Goal: Check status: Check status

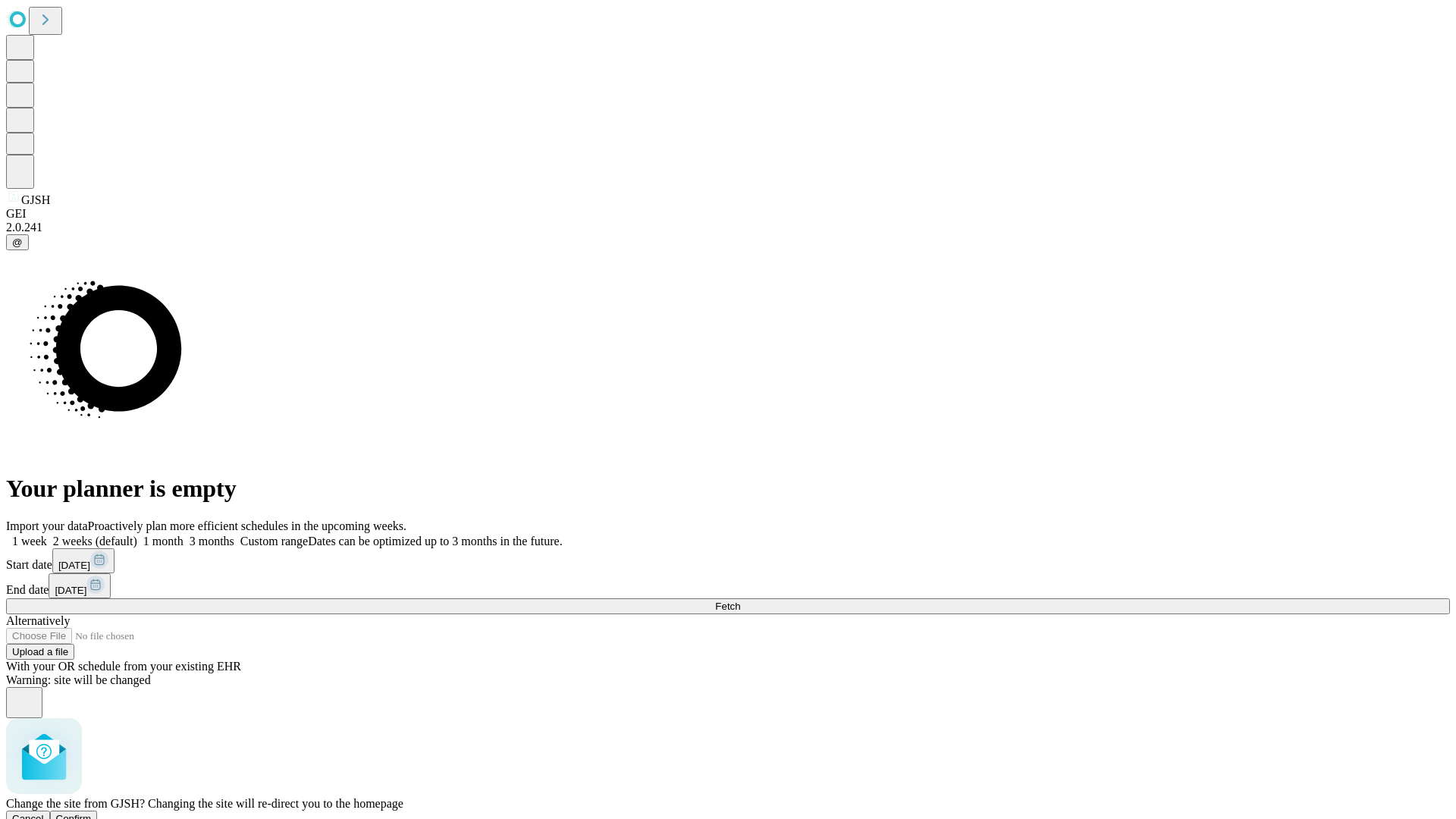
click at [92, 813] on span "Confirm" at bounding box center [74, 818] width 35 height 12
click at [137, 535] on label "2 weeks (default)" at bounding box center [92, 541] width 90 height 13
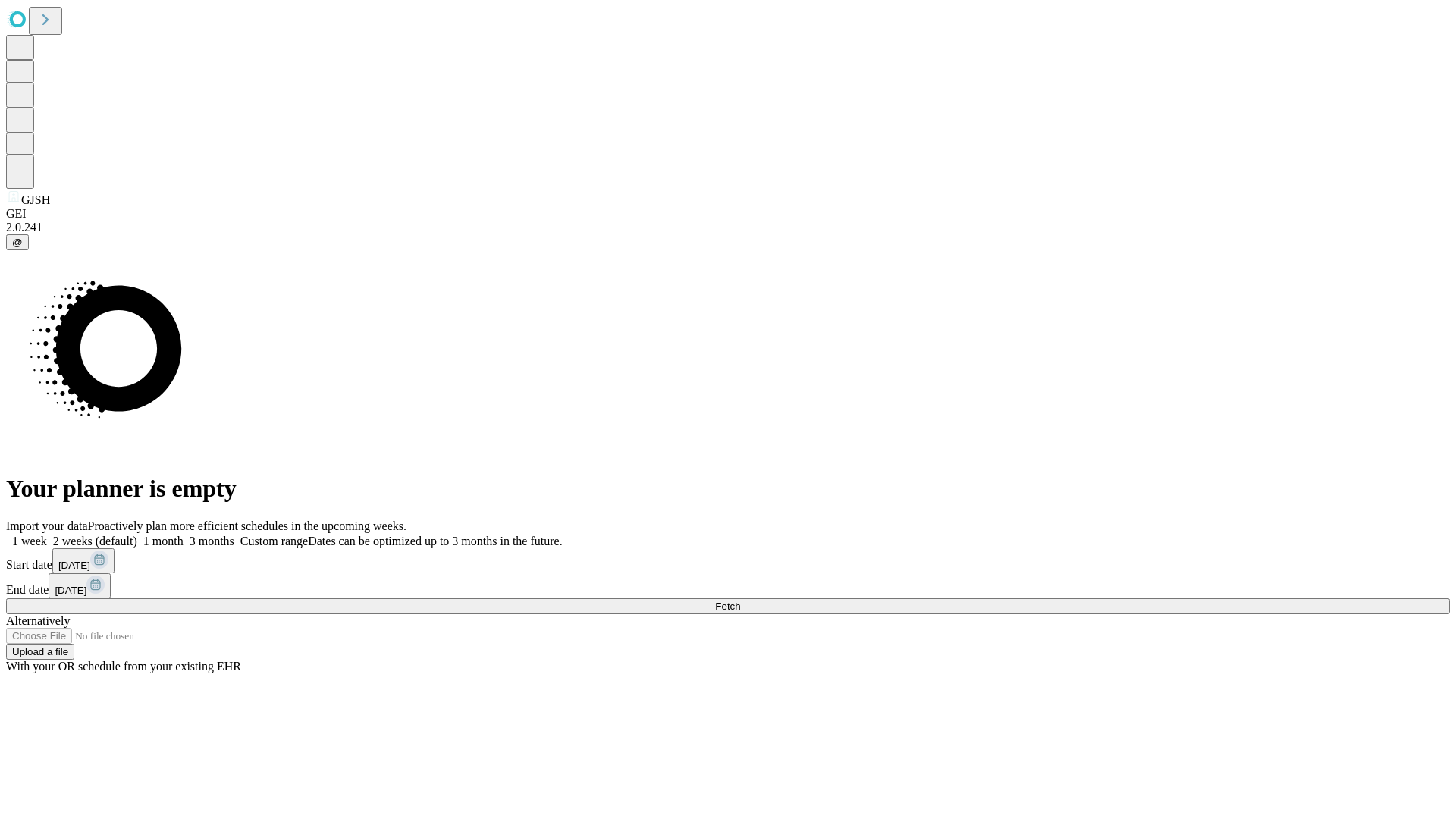
click at [740, 600] on span "Fetch" at bounding box center [728, 606] width 25 height 12
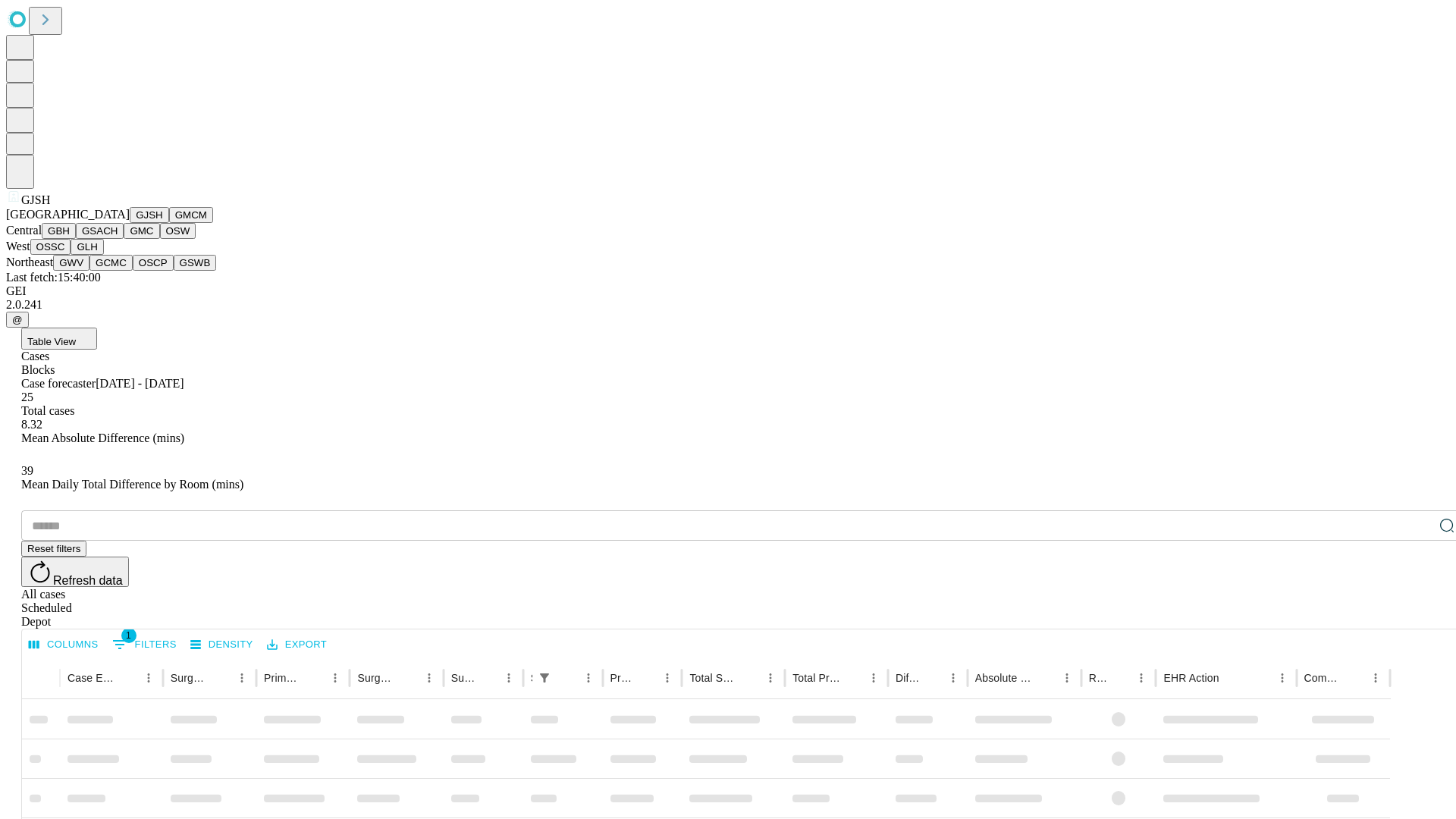
click at [169, 223] on button "GMCM" at bounding box center [191, 215] width 44 height 16
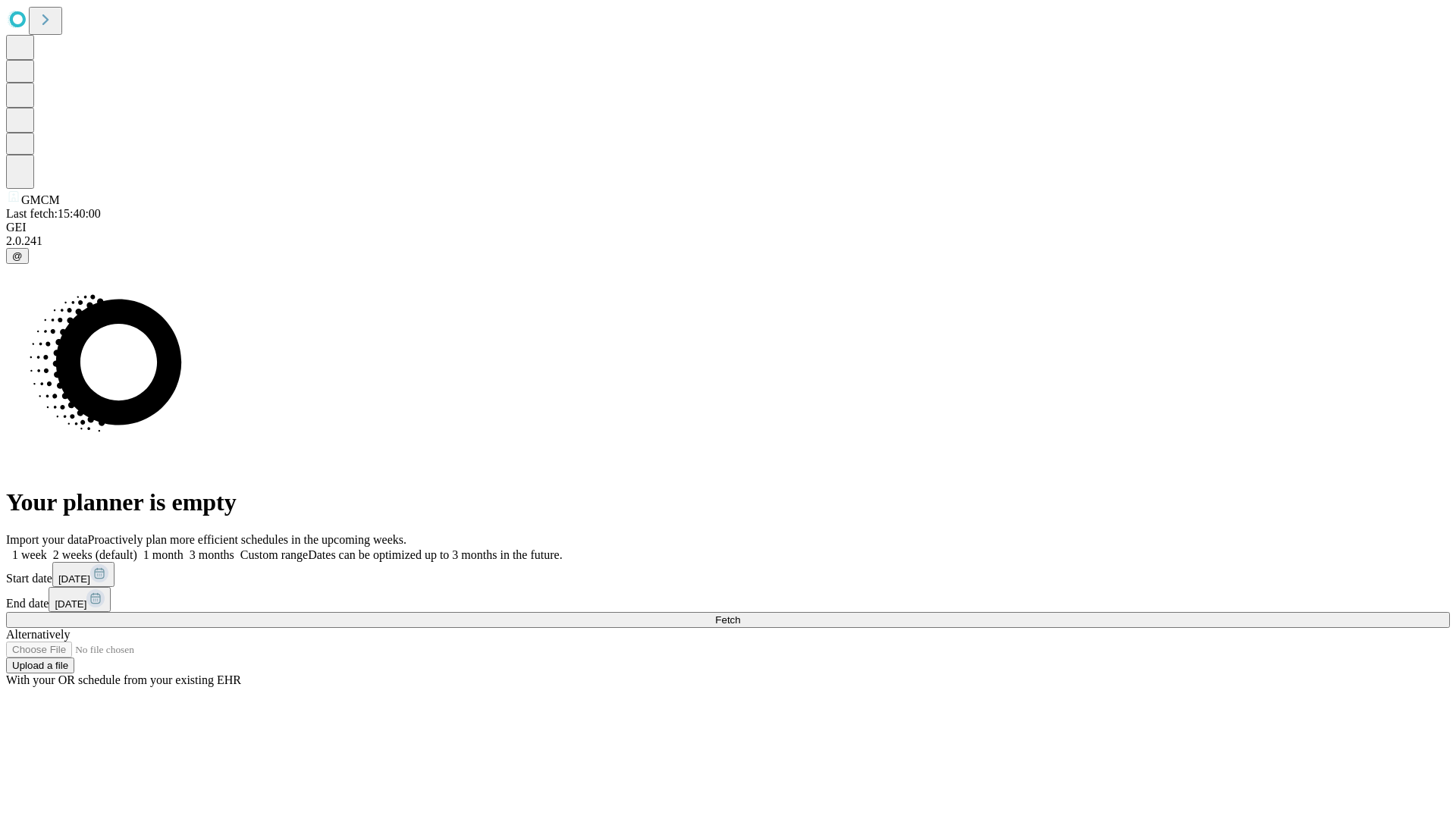
click at [740, 614] on span "Fetch" at bounding box center [728, 620] width 25 height 12
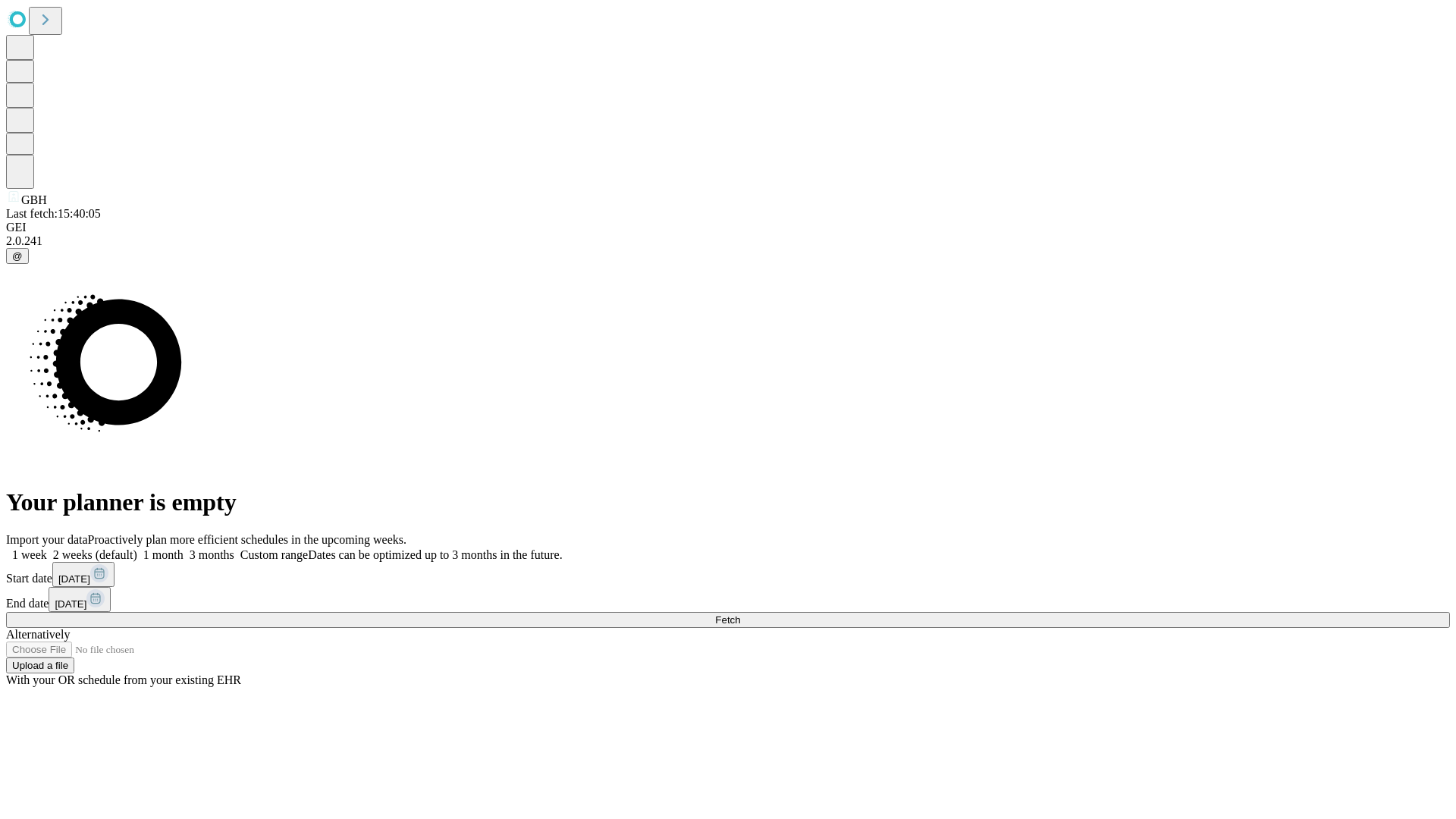
click at [137, 548] on label "2 weeks (default)" at bounding box center [92, 554] width 90 height 13
click at [740, 614] on span "Fetch" at bounding box center [728, 620] width 25 height 12
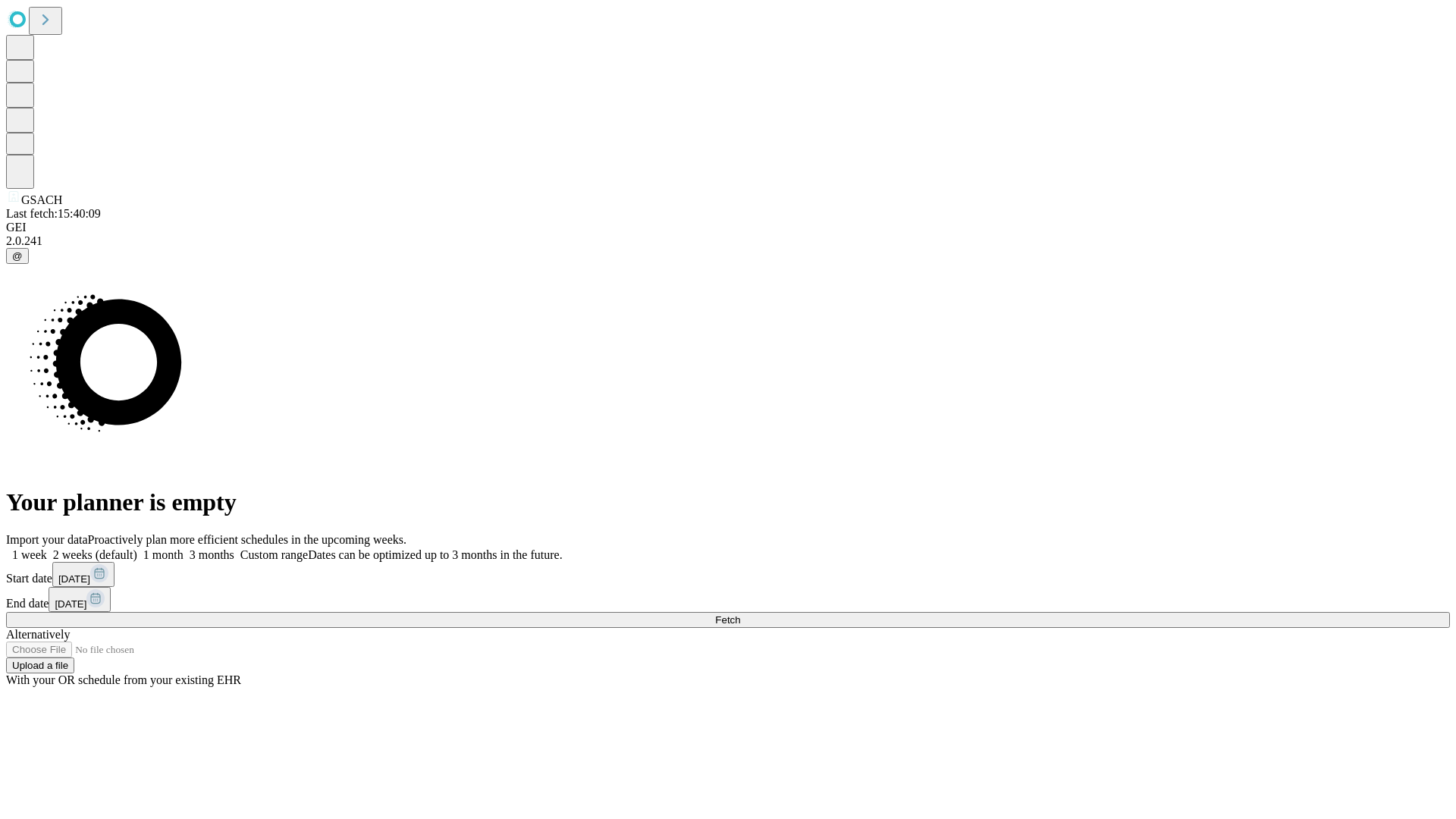
click at [137, 548] on label "2 weeks (default)" at bounding box center [92, 554] width 90 height 13
click at [740, 614] on span "Fetch" at bounding box center [728, 620] width 25 height 12
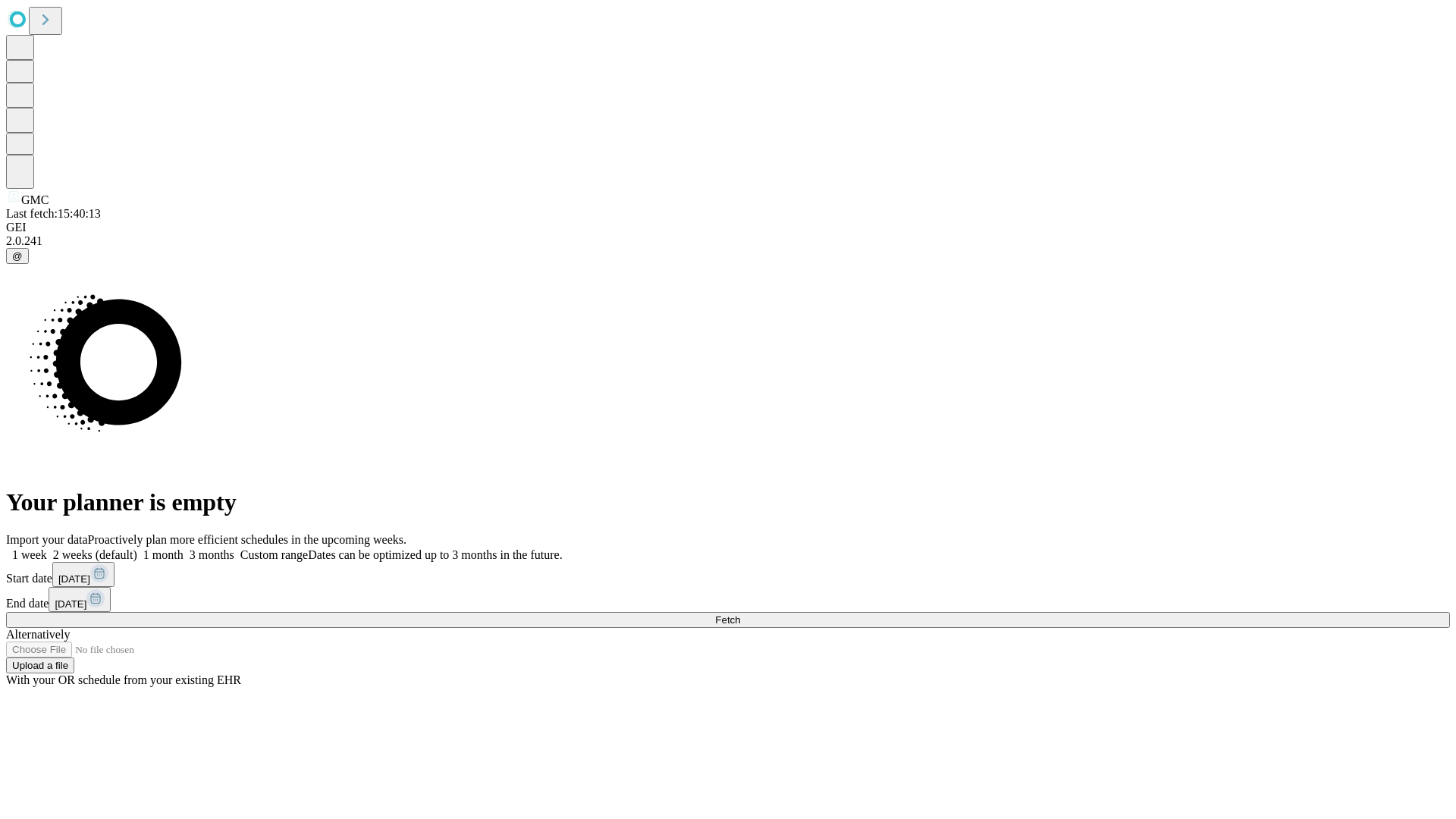
click at [137, 548] on label "2 weeks (default)" at bounding box center [92, 554] width 90 height 13
click at [740, 614] on span "Fetch" at bounding box center [728, 620] width 25 height 12
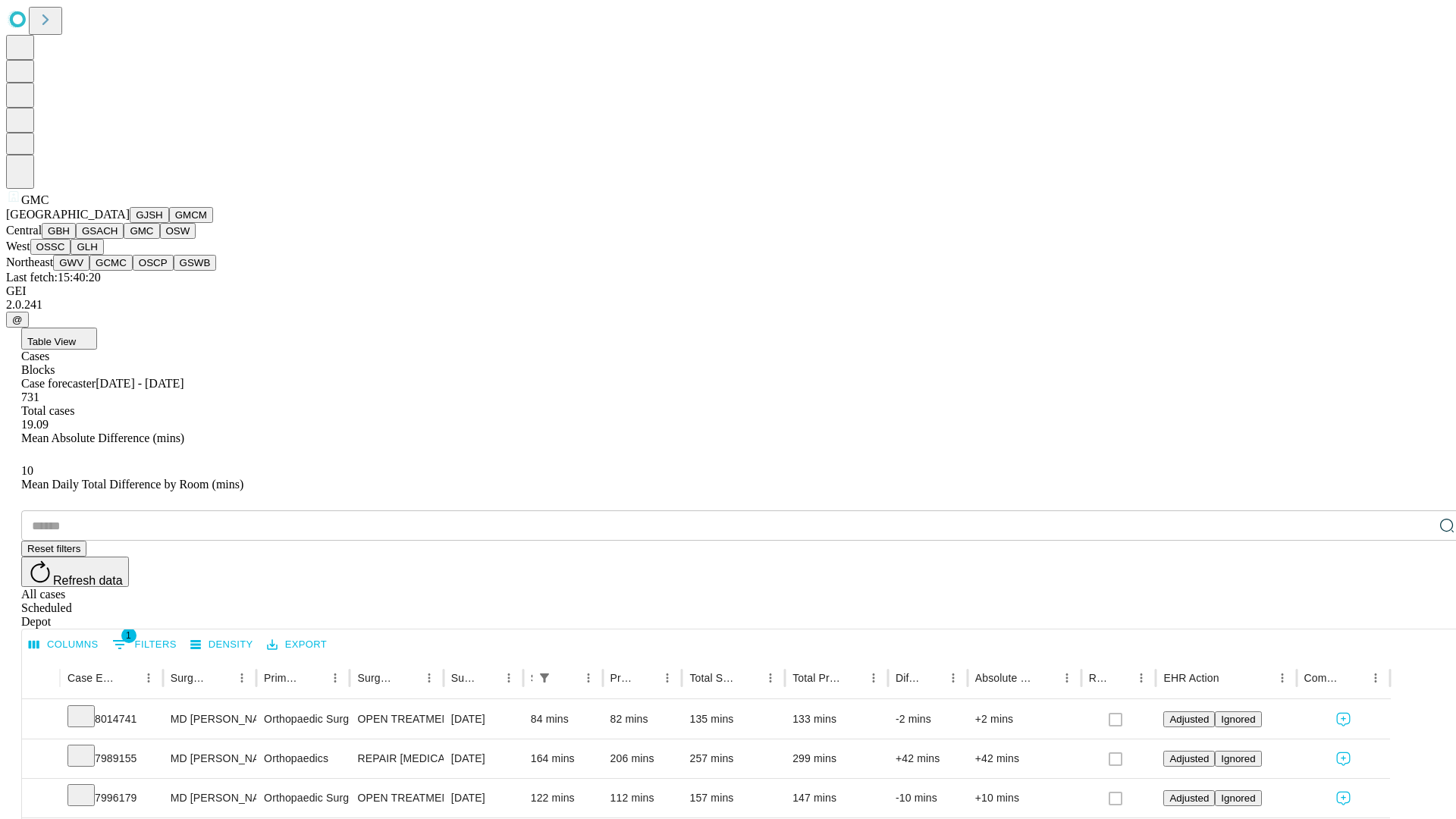
click at [160, 239] on button "OSW" at bounding box center [178, 230] width 36 height 16
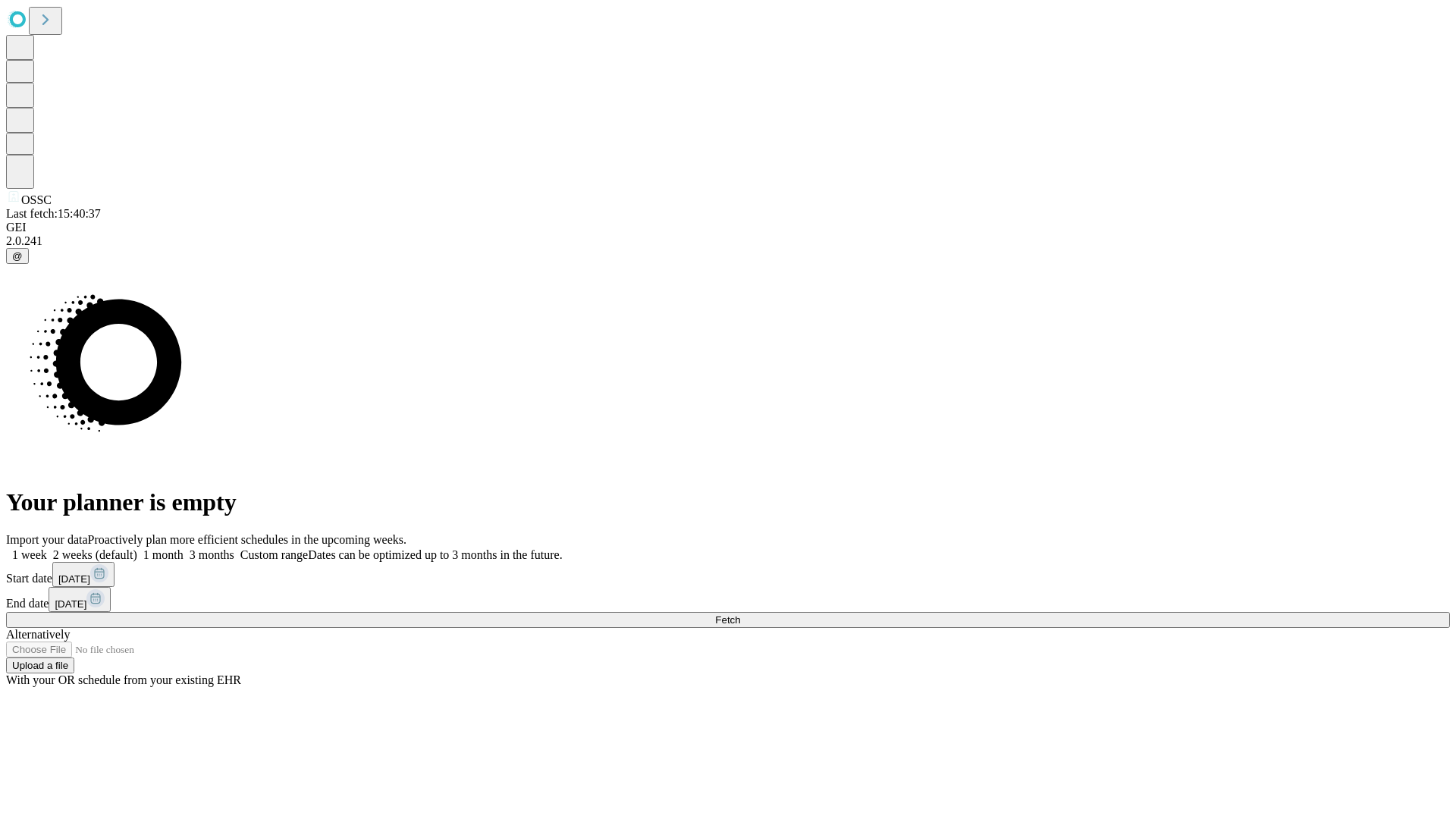
click at [137, 548] on label "2 weeks (default)" at bounding box center [92, 554] width 90 height 13
click at [740, 614] on span "Fetch" at bounding box center [728, 620] width 25 height 12
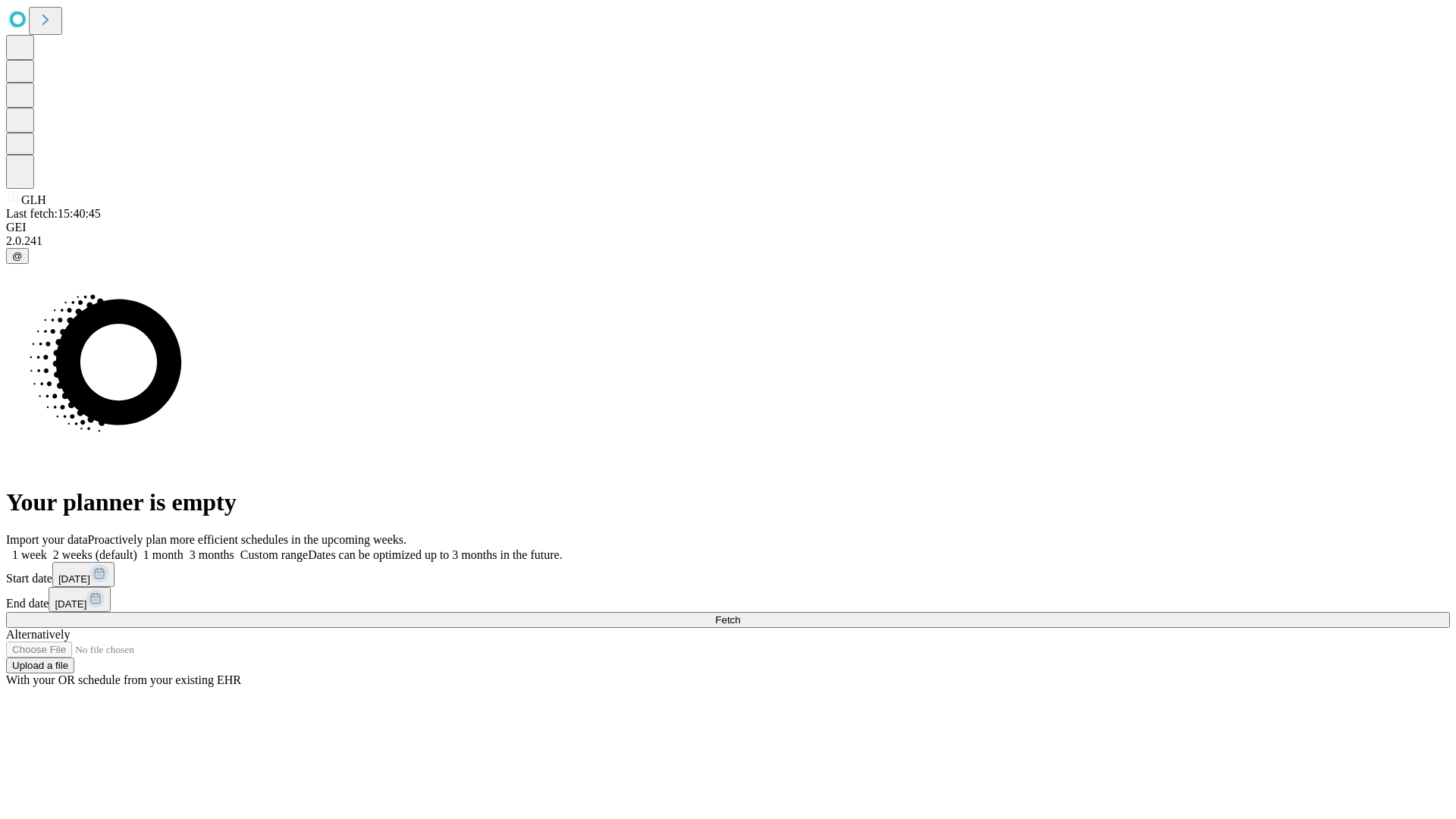
click at [137, 548] on label "2 weeks (default)" at bounding box center [92, 554] width 90 height 13
click at [740, 614] on span "Fetch" at bounding box center [728, 620] width 25 height 12
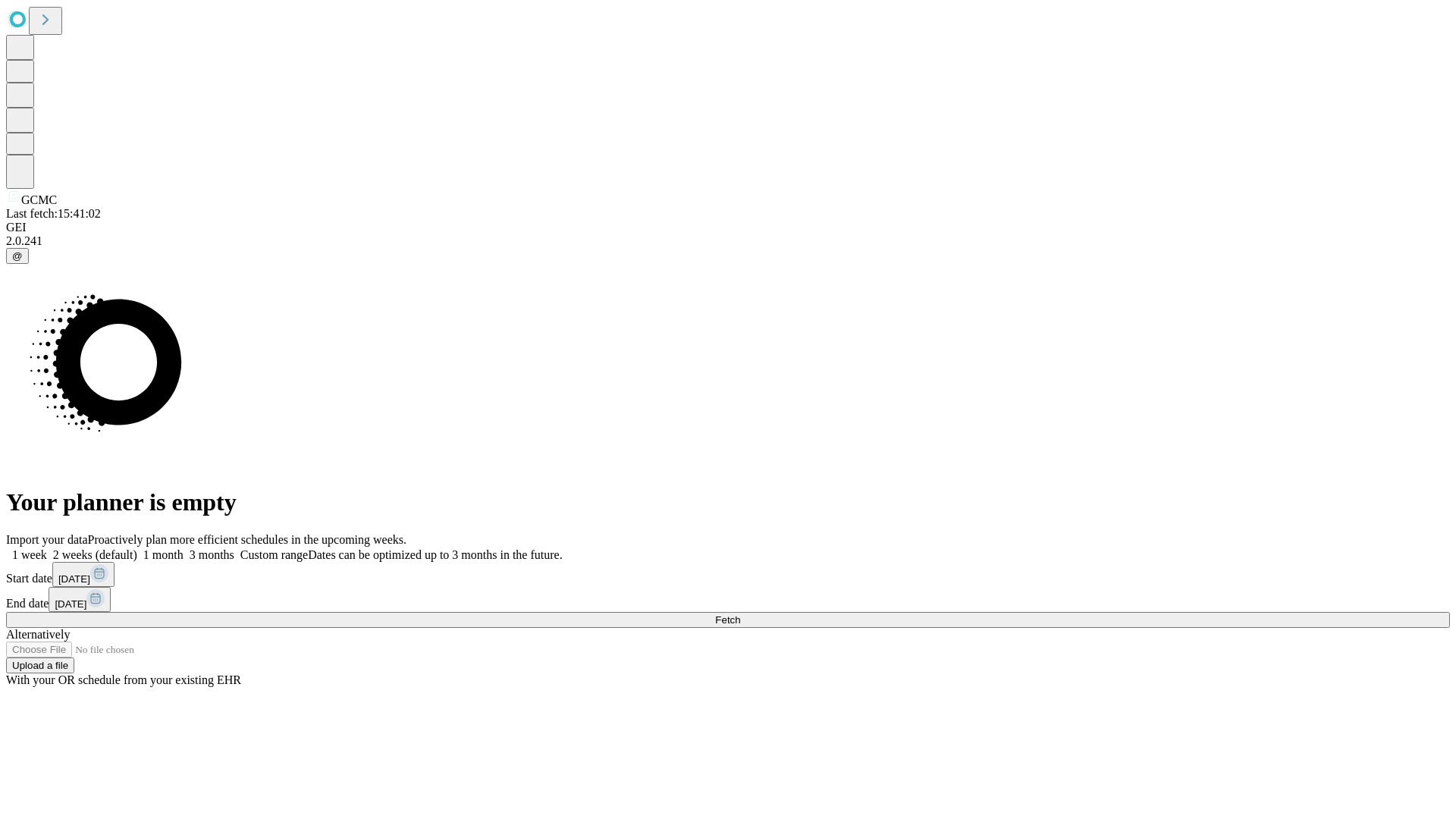
click at [137, 548] on label "2 weeks (default)" at bounding box center [92, 554] width 90 height 13
click at [740, 614] on span "Fetch" at bounding box center [728, 620] width 25 height 12
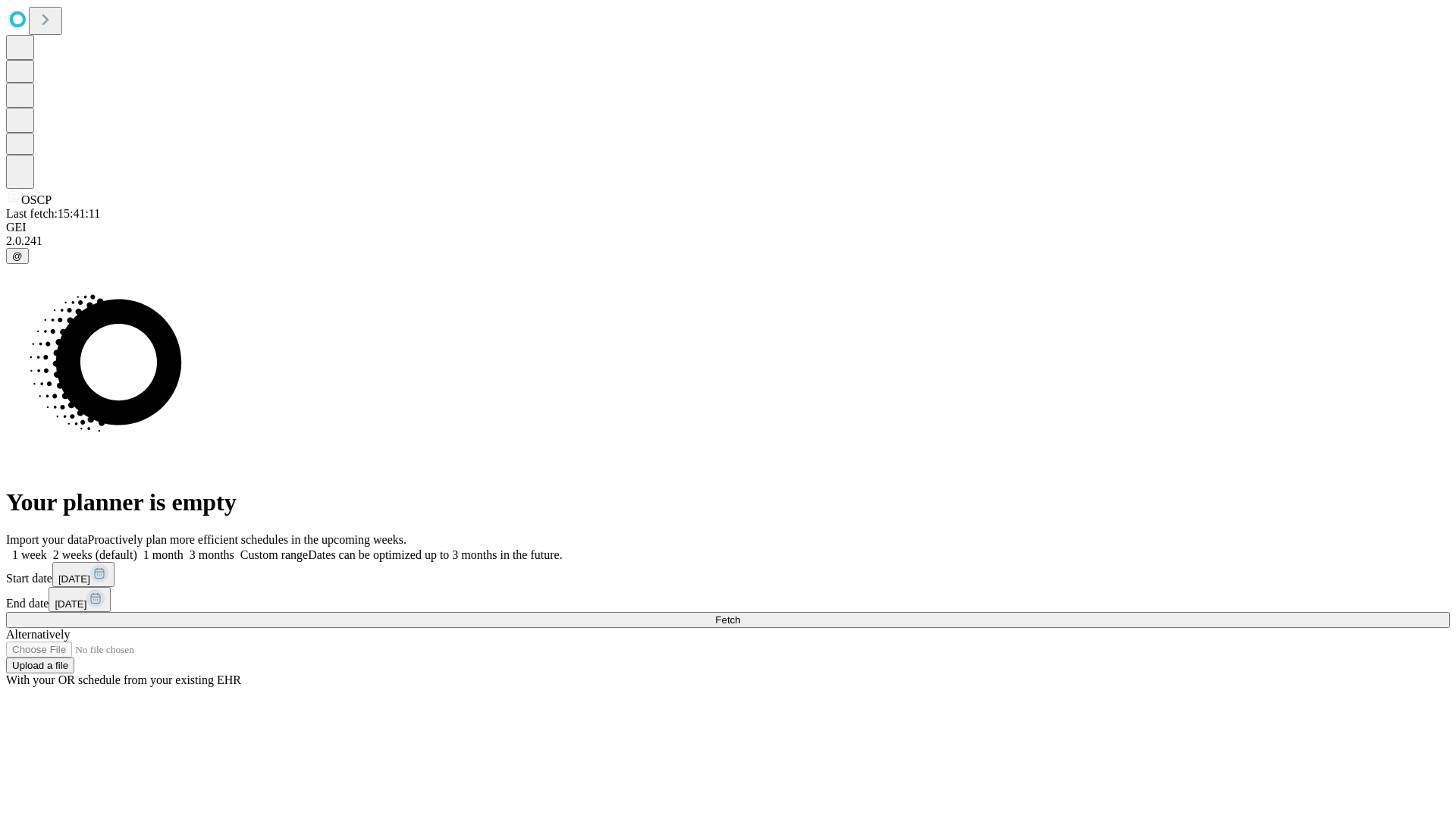
click at [137, 548] on label "2 weeks (default)" at bounding box center [92, 554] width 90 height 13
click at [740, 614] on span "Fetch" at bounding box center [728, 620] width 25 height 12
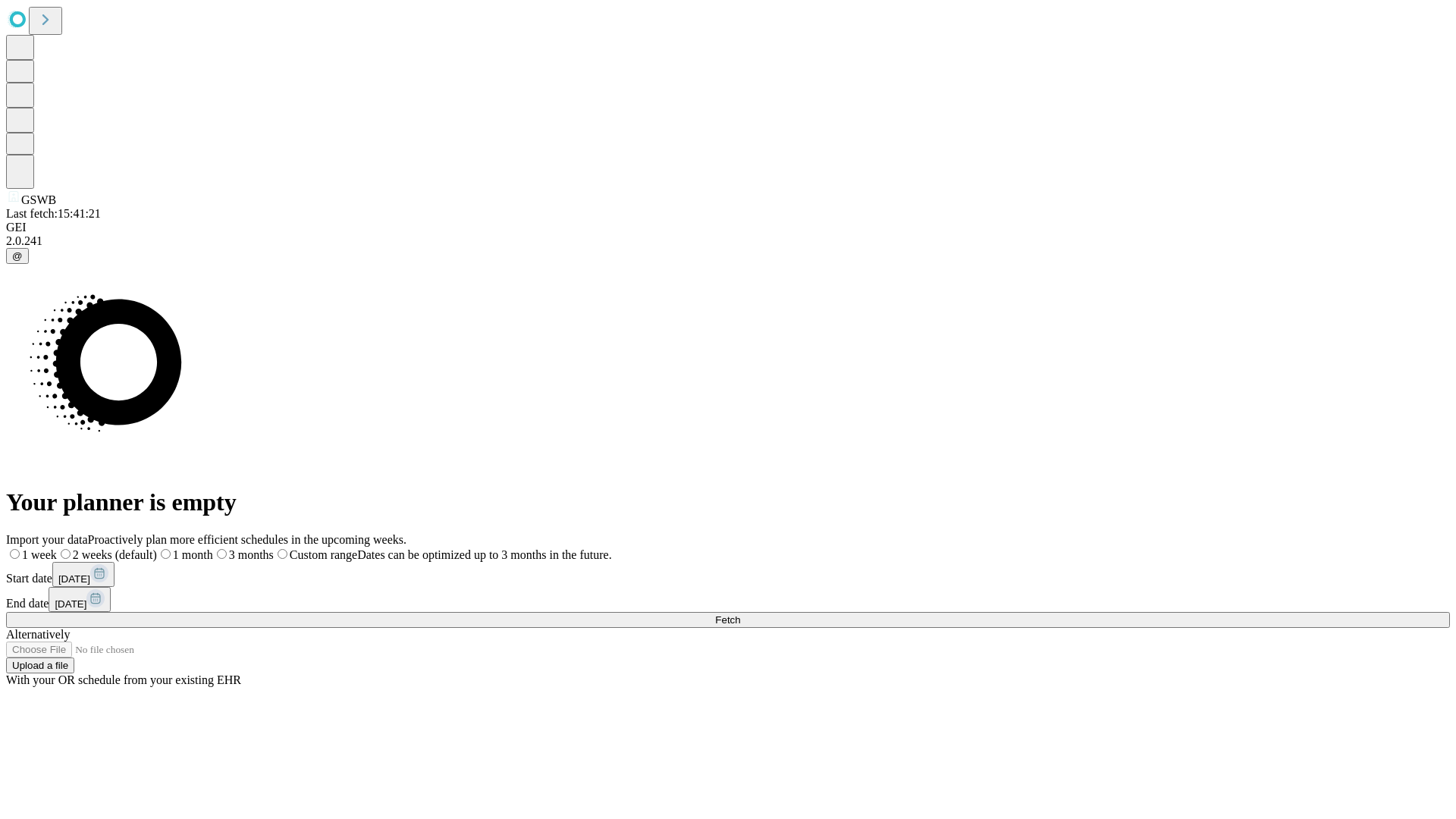
click at [157, 548] on label "2 weeks (default)" at bounding box center [107, 554] width 100 height 13
click at [740, 614] on span "Fetch" at bounding box center [728, 620] width 25 height 12
